Goal: Navigation & Orientation: Understand site structure

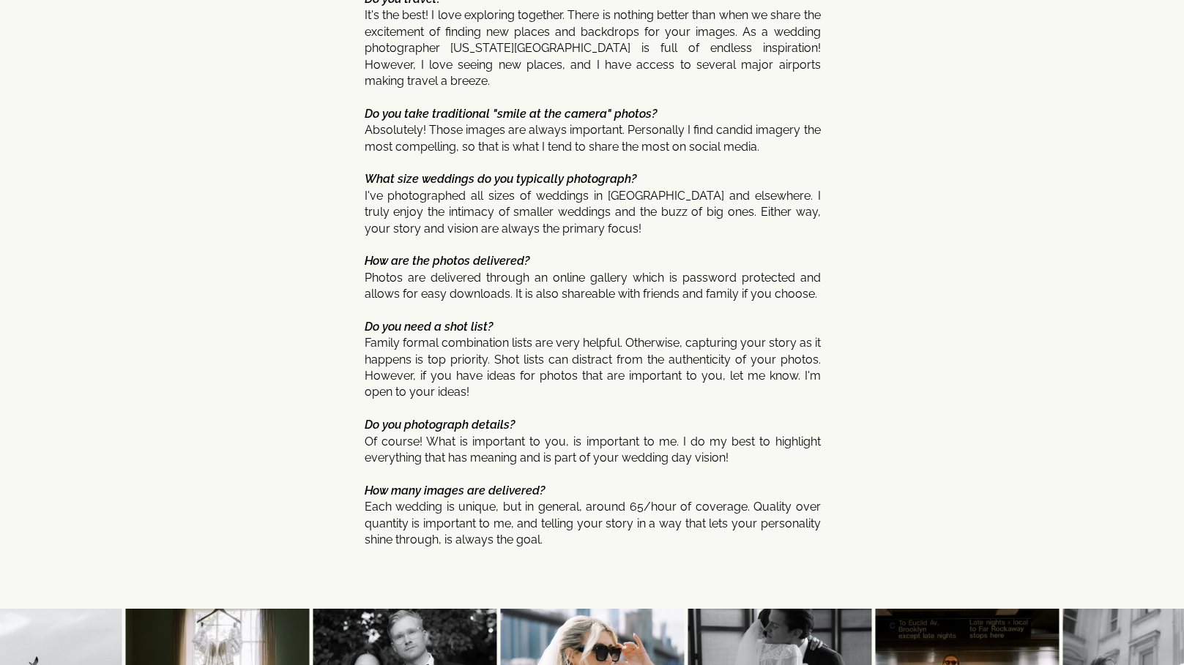
scroll to position [7685, 0]
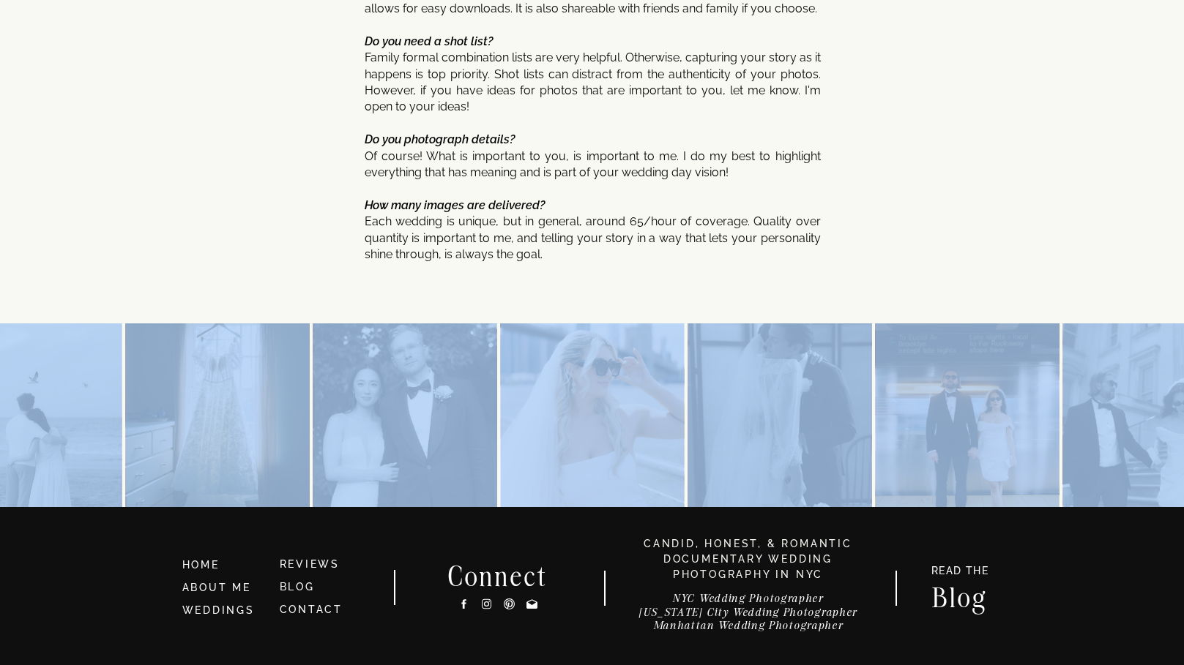
drag, startPoint x: 1183, startPoint y: 613, endPoint x: 1211, endPoint y: 483, distance: 132.7
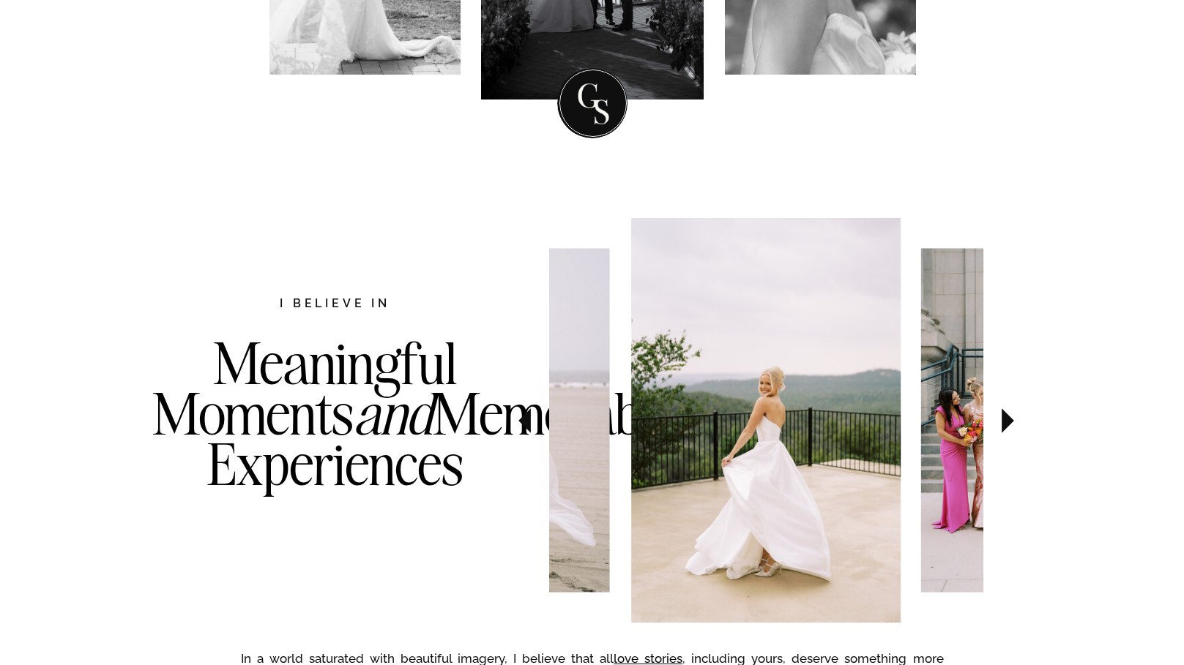
scroll to position [0, 0]
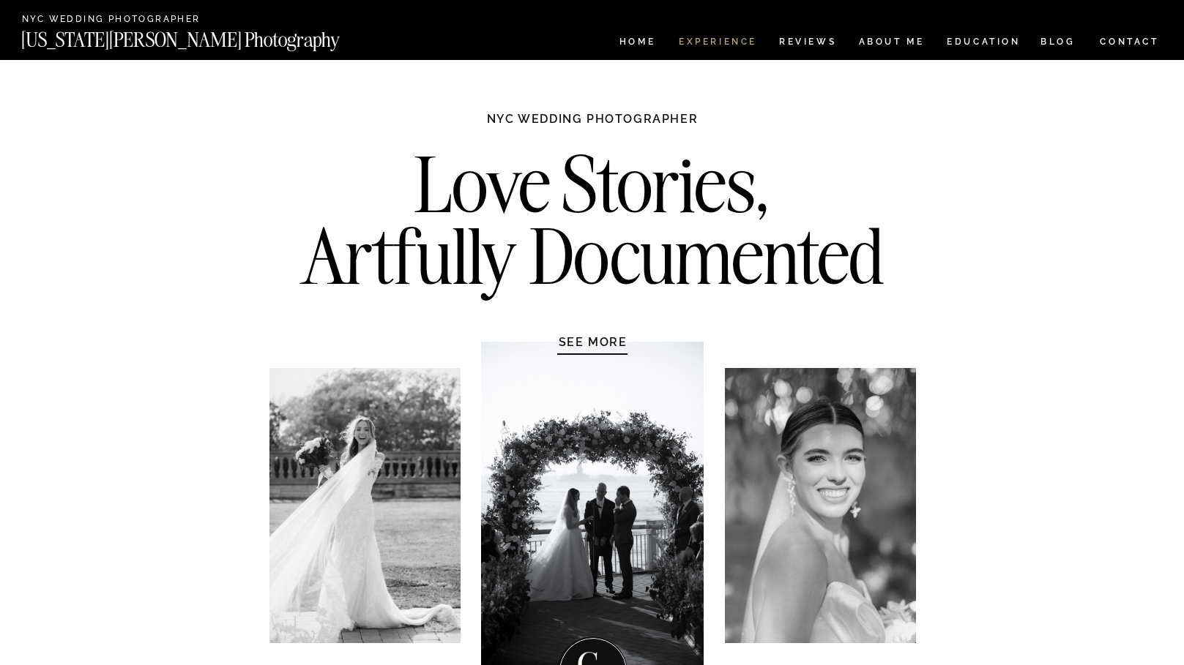
click at [711, 45] on nav "Experience" at bounding box center [716, 43] width 77 height 12
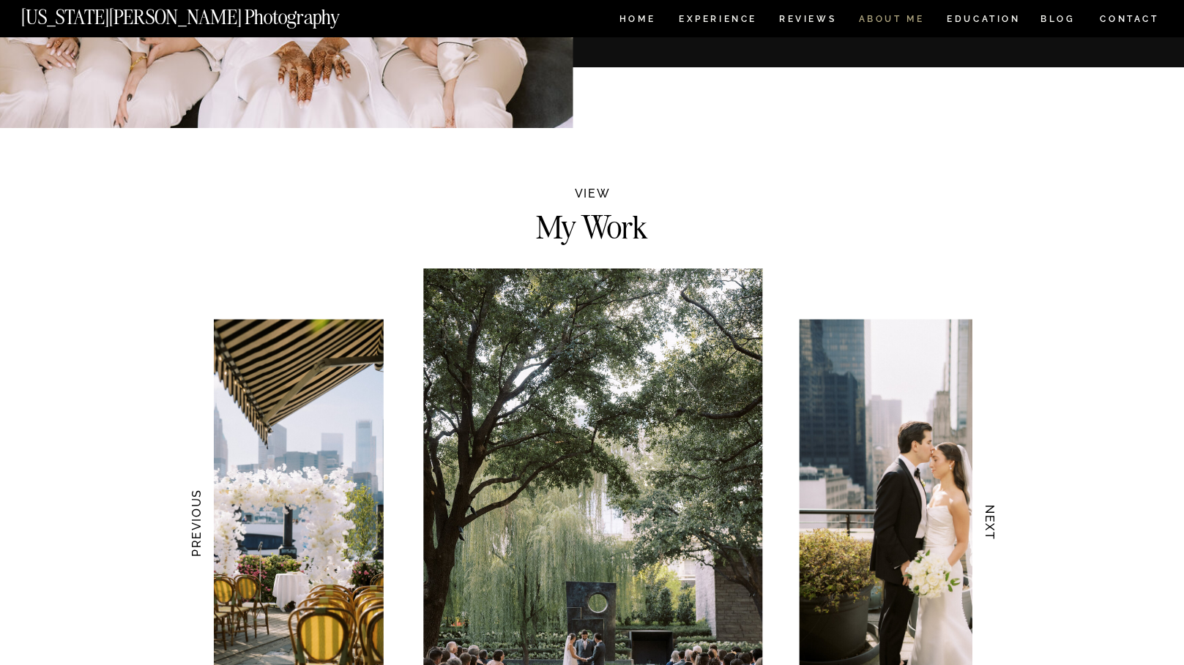
scroll to position [1171, 0]
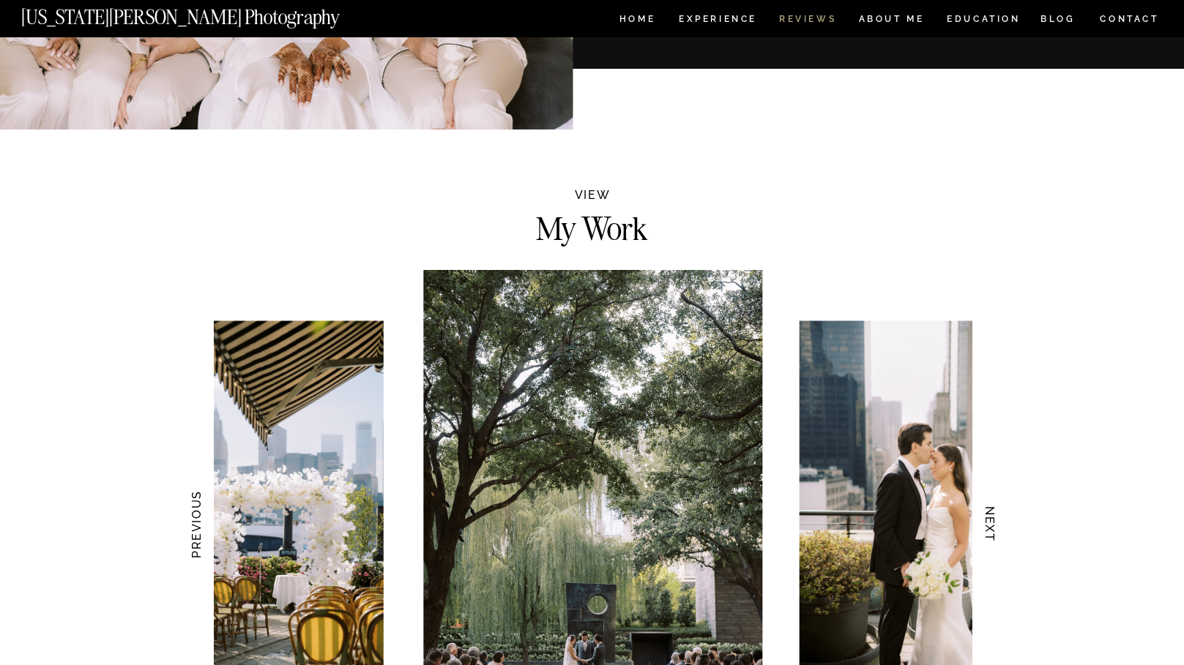
click at [823, 24] on nav "REVIEWS" at bounding box center [806, 21] width 55 height 12
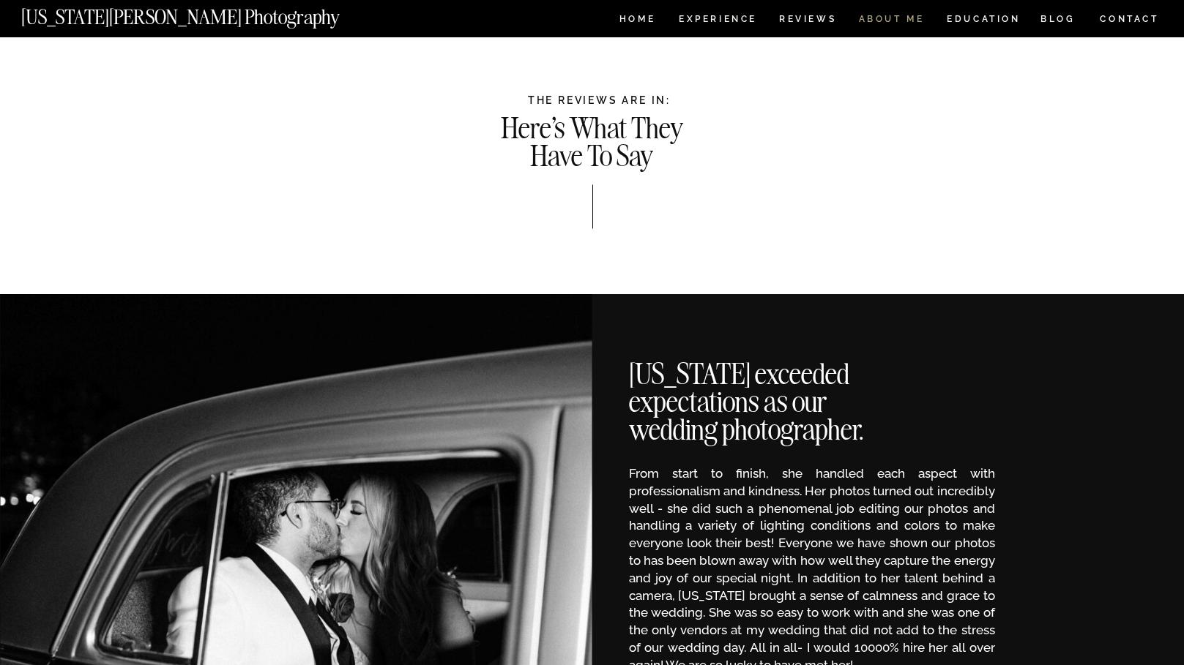
click at [885, 21] on nav "ABOUT ME" at bounding box center [891, 21] width 67 height 12
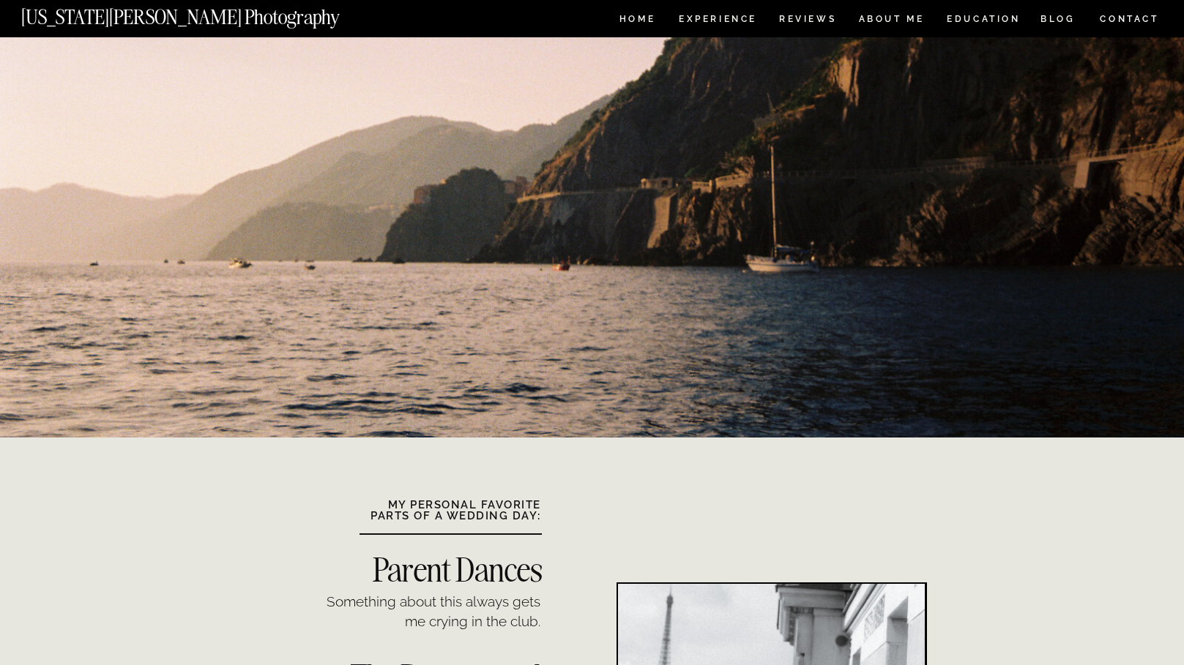
scroll to position [878, 0]
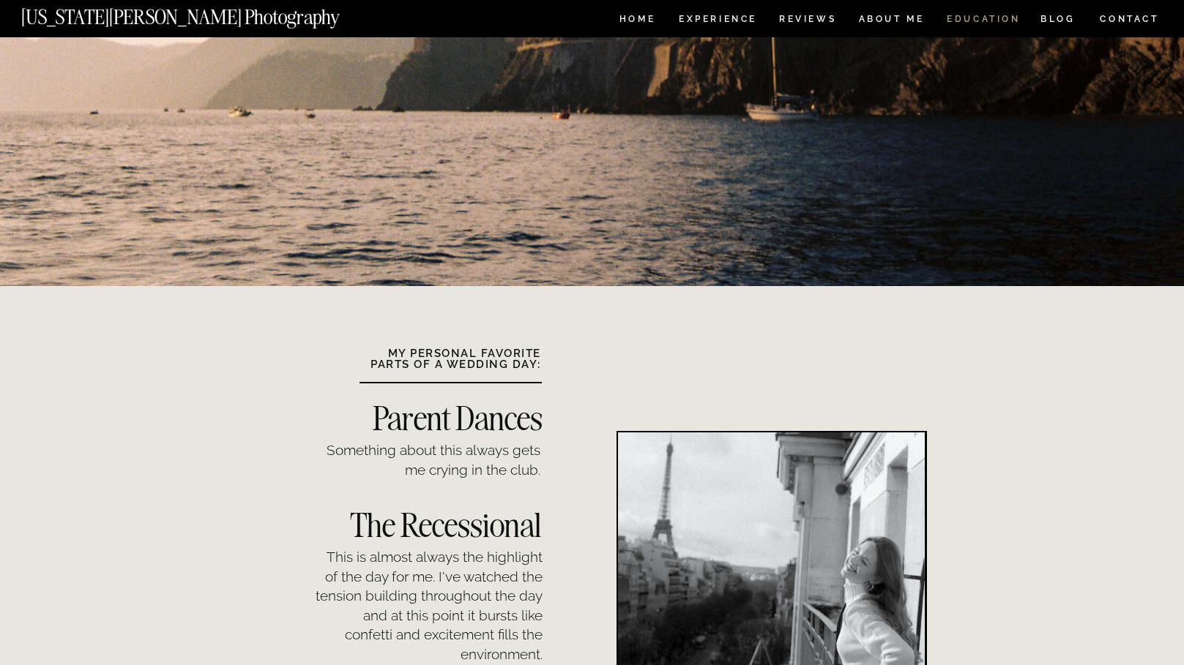
click at [981, 22] on nav "EDUCATION" at bounding box center [983, 21] width 77 height 12
